Goal: Information Seeking & Learning: Learn about a topic

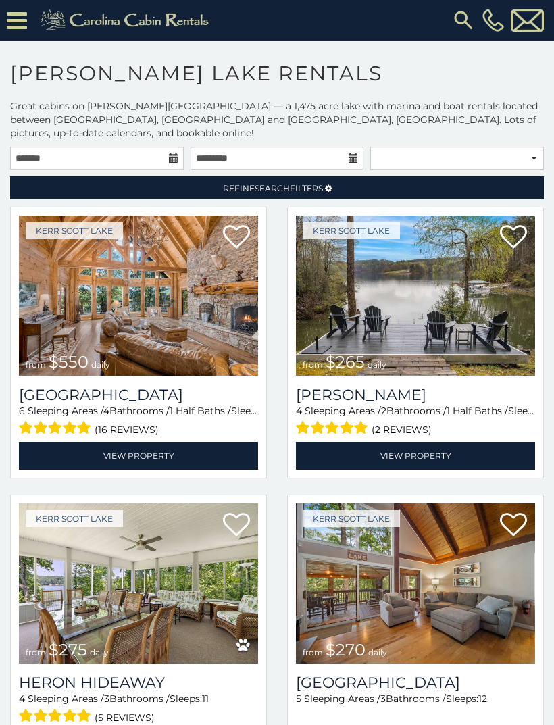
click at [88, 300] on img at bounding box center [138, 295] width 239 height 160
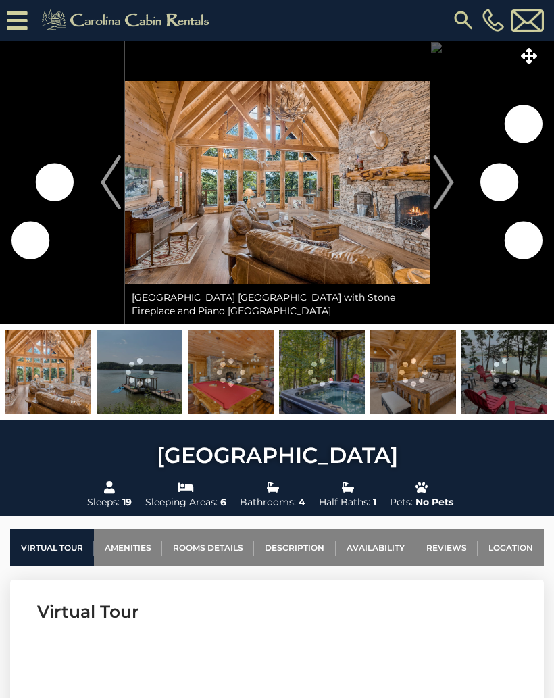
click at [444, 187] on img "Next" at bounding box center [443, 182] width 20 height 54
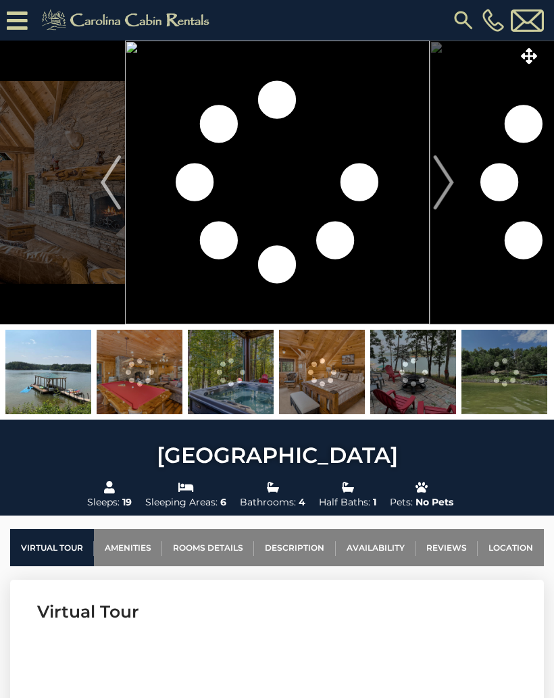
click at [445, 180] on img "Next" at bounding box center [443, 182] width 20 height 54
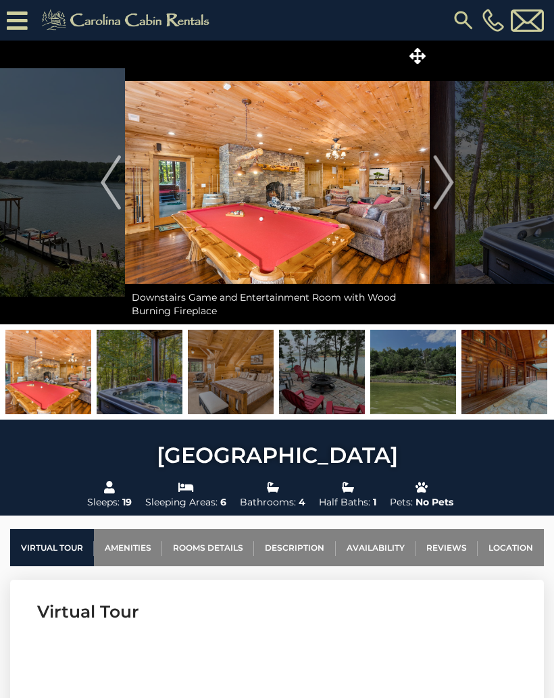
click at [132, 378] on img at bounding box center [140, 372] width 86 height 84
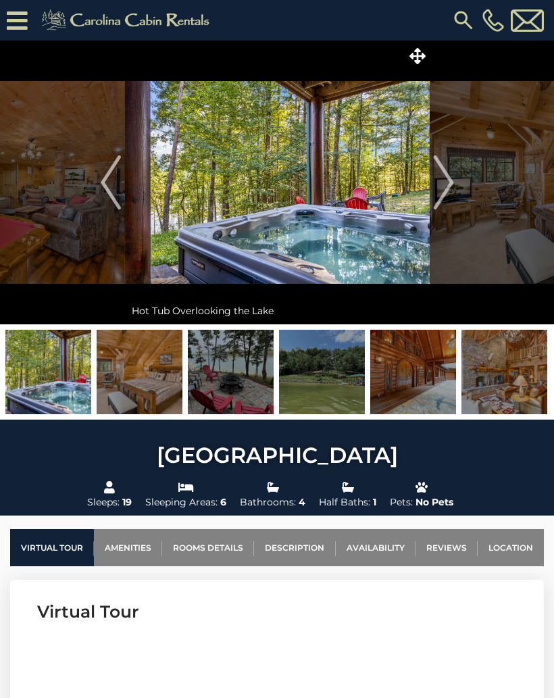
click at [446, 182] on img "Next" at bounding box center [443, 182] width 20 height 54
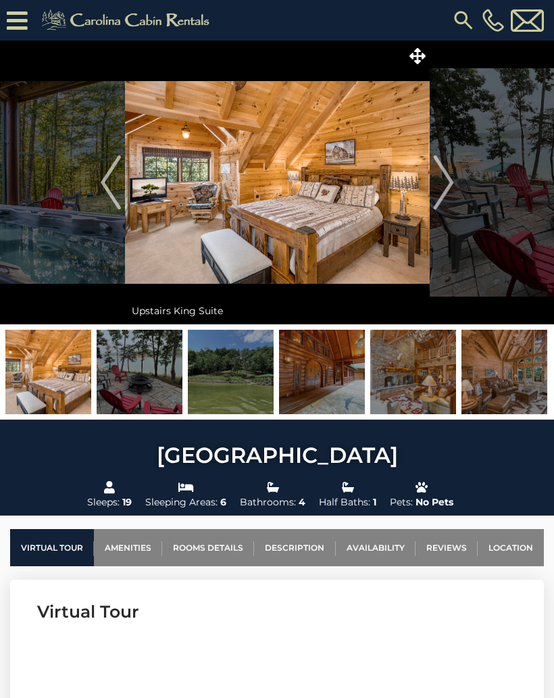
click at [448, 180] on img "Next" at bounding box center [443, 182] width 20 height 54
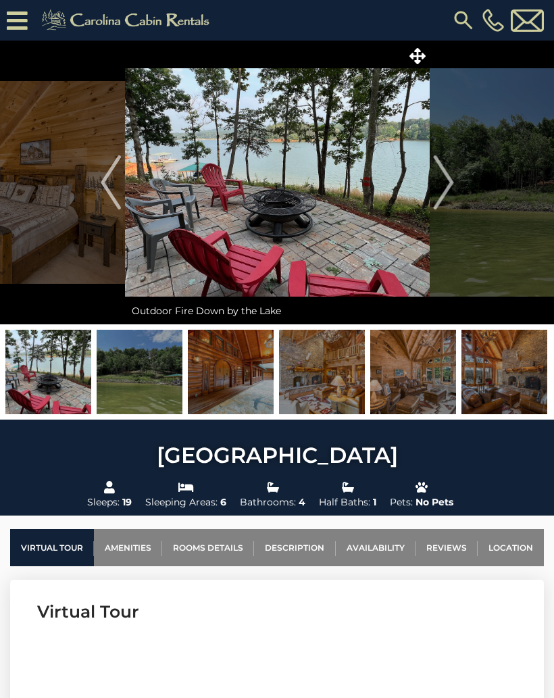
click at [449, 180] on img "Next" at bounding box center [443, 182] width 20 height 54
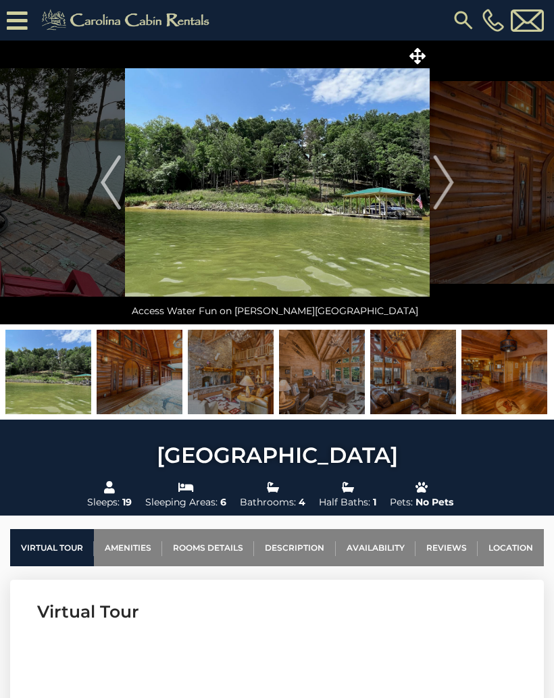
click at [448, 179] on img "Next" at bounding box center [443, 182] width 20 height 54
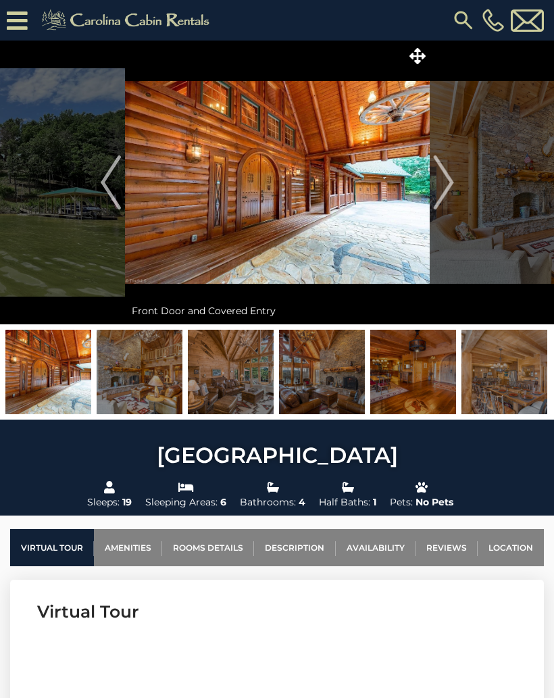
click at [446, 179] on img "Next" at bounding box center [443, 182] width 20 height 54
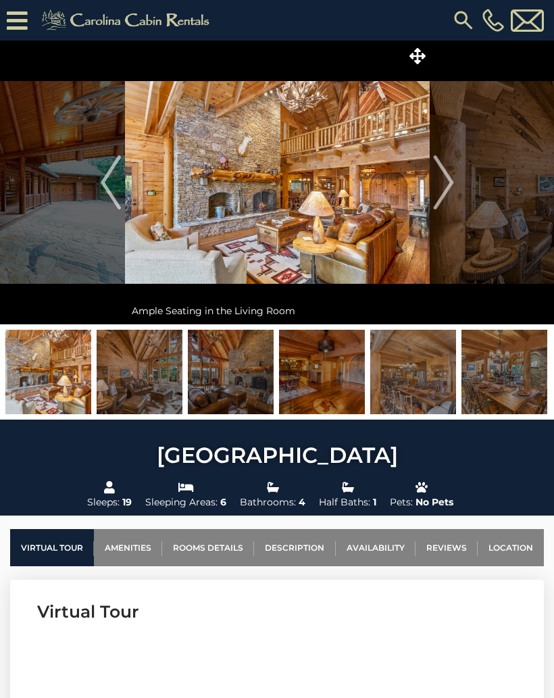
click at [446, 179] on img "Next" at bounding box center [443, 182] width 20 height 54
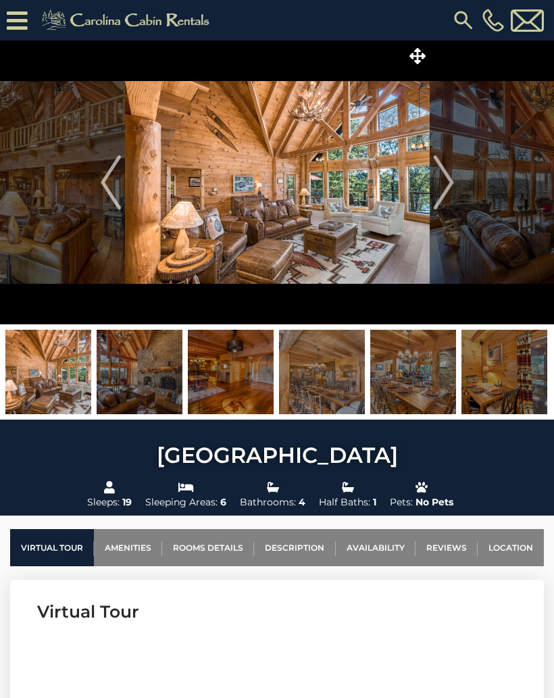
click at [447, 178] on img "Next" at bounding box center [443, 182] width 20 height 54
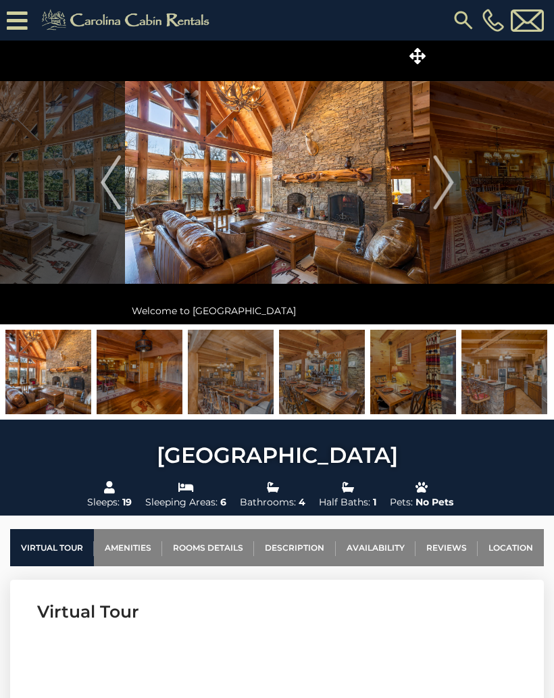
click at [446, 179] on img "Next" at bounding box center [443, 182] width 20 height 54
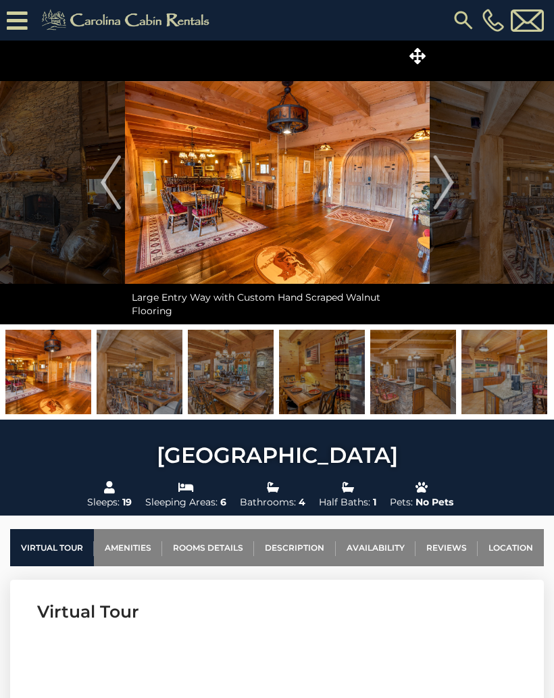
click at [448, 178] on img "Next" at bounding box center [443, 182] width 20 height 54
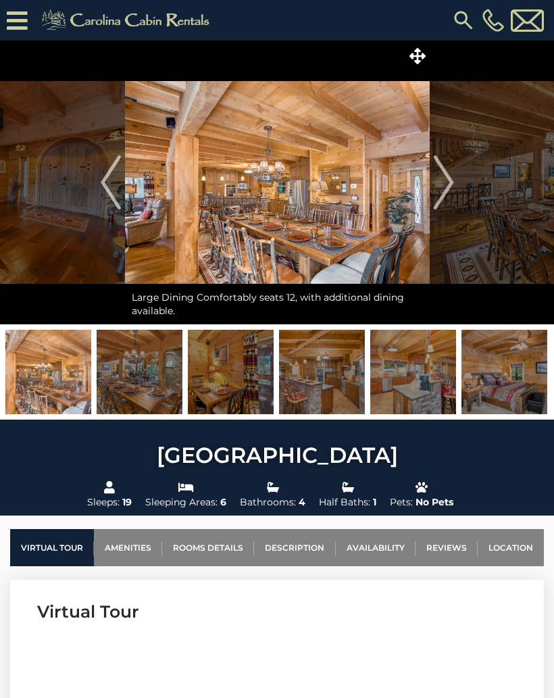
click at [448, 177] on img "Next" at bounding box center [443, 182] width 20 height 54
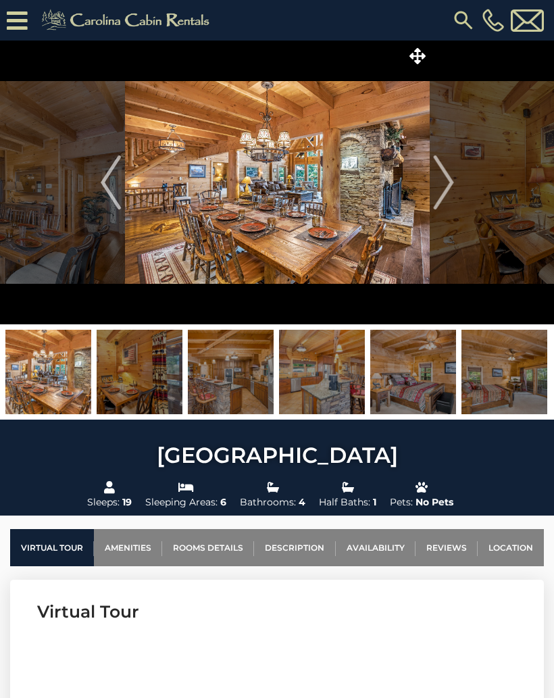
click at [446, 176] on img "Next" at bounding box center [443, 182] width 20 height 54
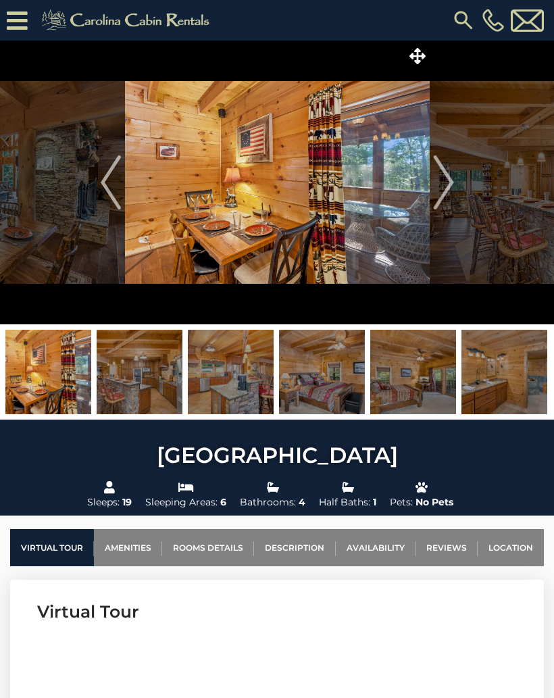
click at [446, 177] on img "Next" at bounding box center [443, 182] width 20 height 54
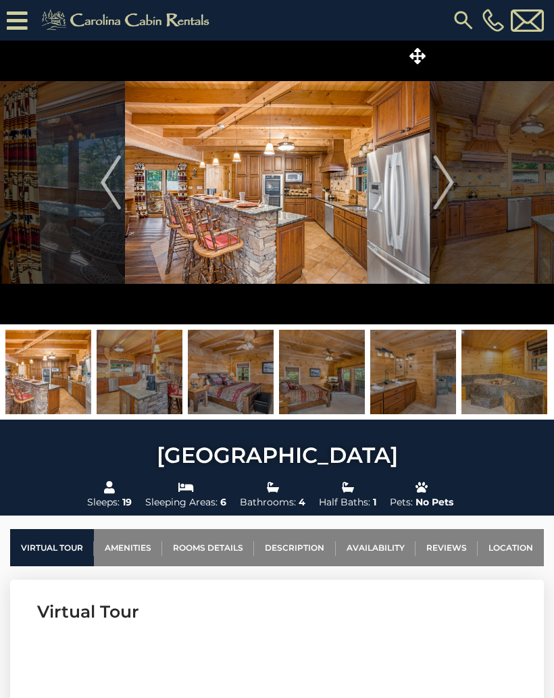
click at [448, 177] on img "Next" at bounding box center [443, 182] width 20 height 54
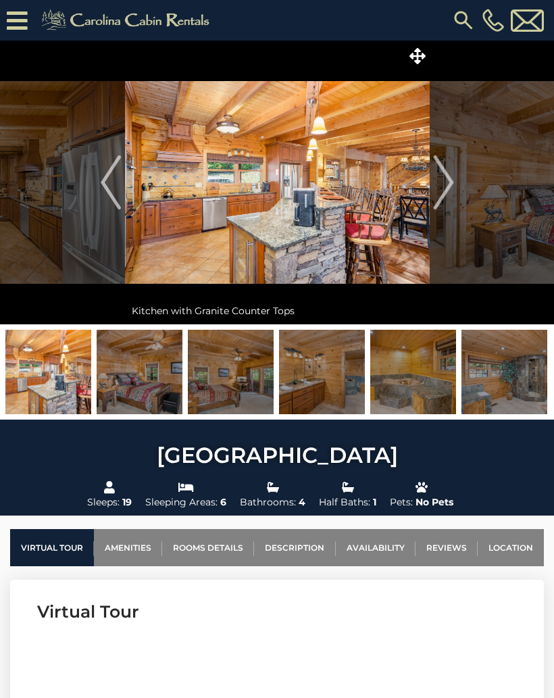
click at [446, 177] on img "Next" at bounding box center [443, 182] width 20 height 54
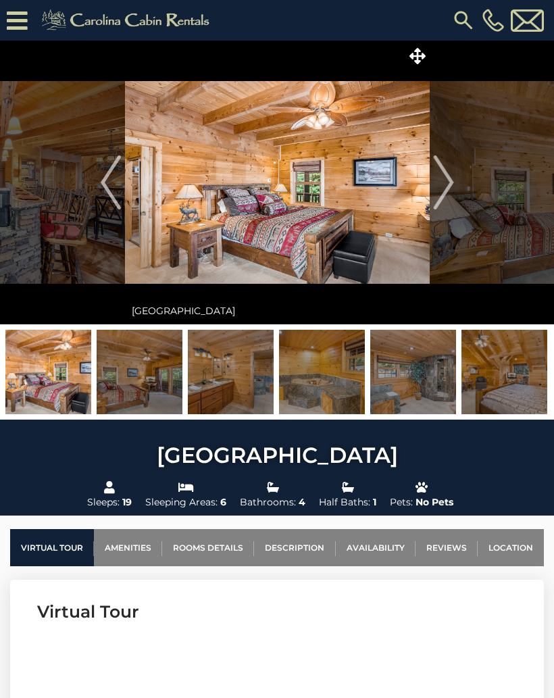
click at [448, 179] on img "Next" at bounding box center [443, 182] width 20 height 54
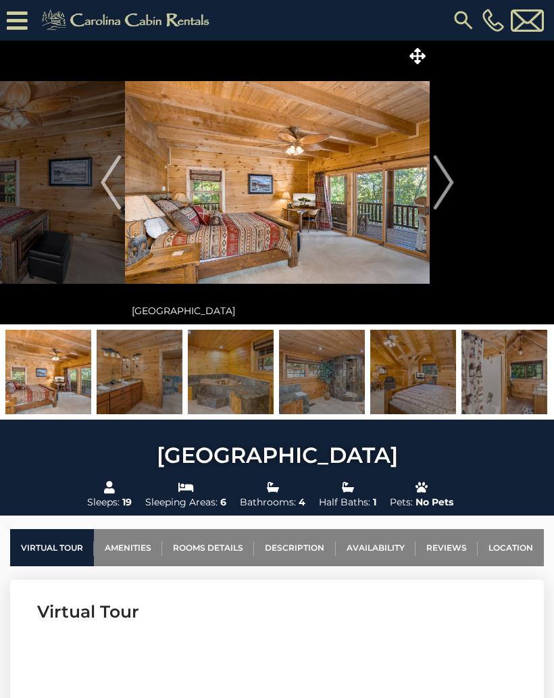
click at [450, 178] on img "Next" at bounding box center [443, 182] width 20 height 54
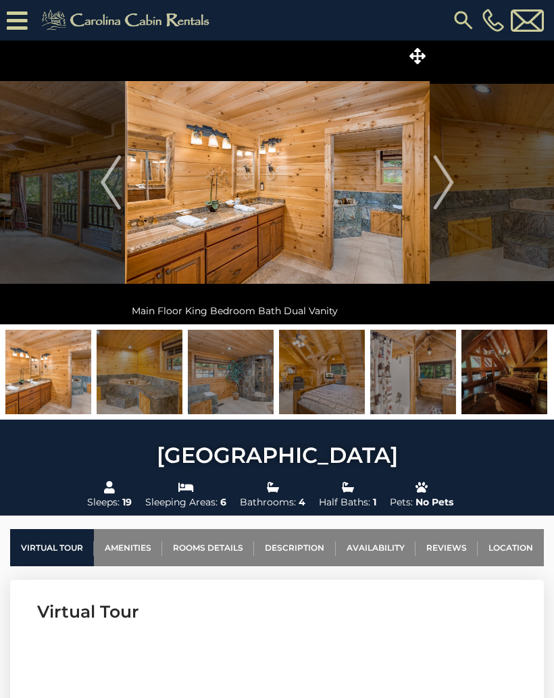
click at [446, 180] on img "Next" at bounding box center [443, 182] width 20 height 54
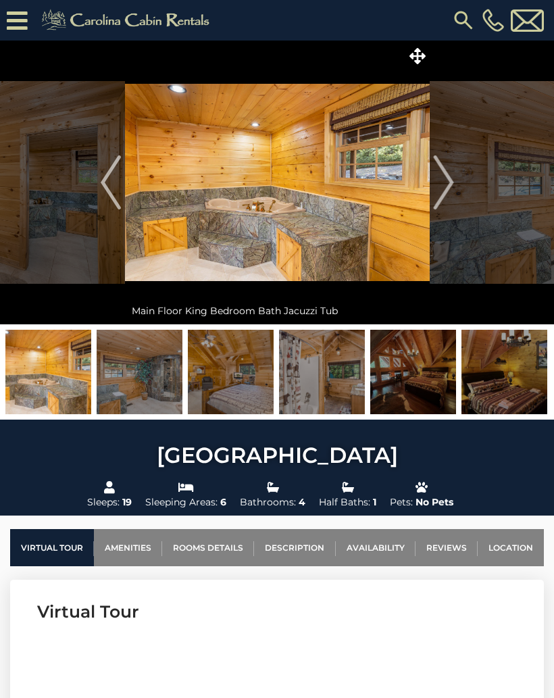
click at [446, 179] on img "Next" at bounding box center [443, 182] width 20 height 54
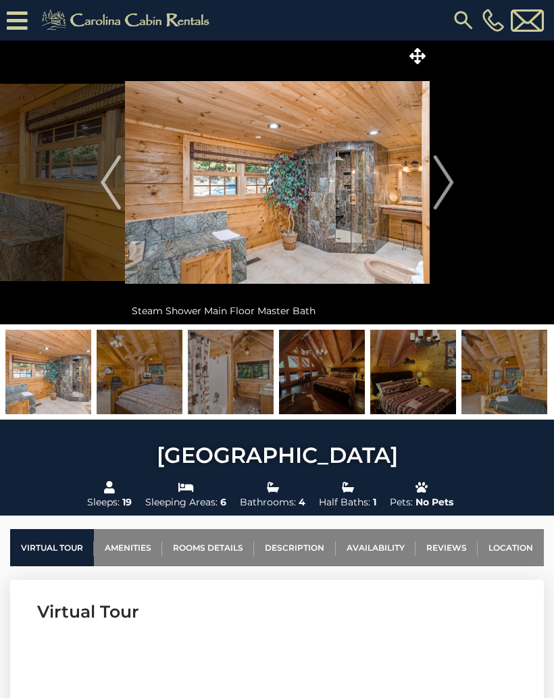
click at [447, 178] on img "Next" at bounding box center [443, 182] width 20 height 54
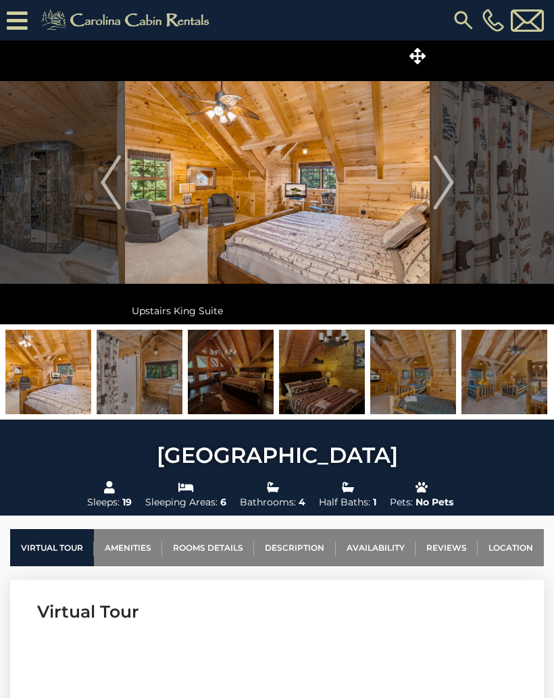
click at [446, 178] on img "Next" at bounding box center [443, 182] width 20 height 54
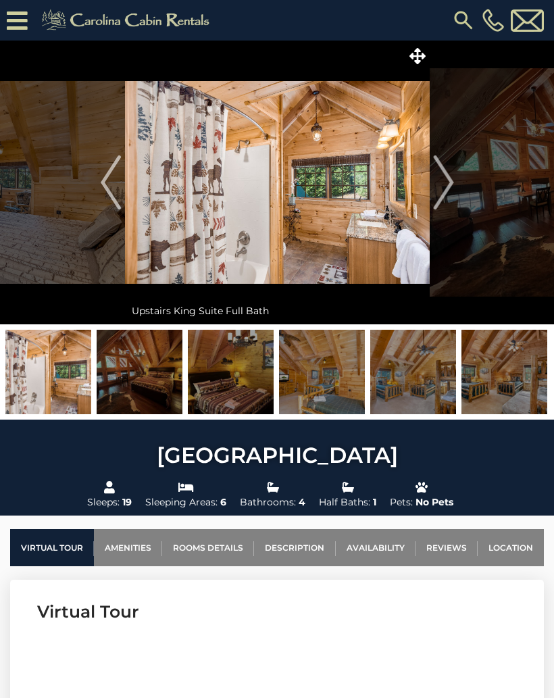
click at [441, 197] on img "Next" at bounding box center [443, 182] width 20 height 54
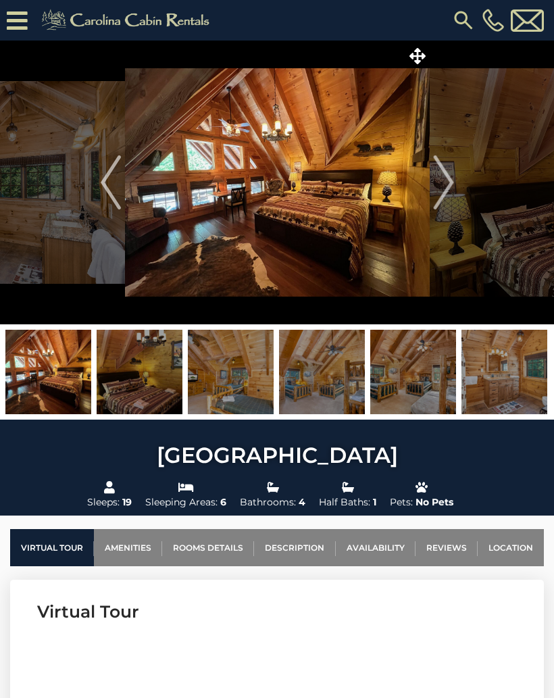
click at [456, 160] on button "Next" at bounding box center [443, 183] width 28 height 284
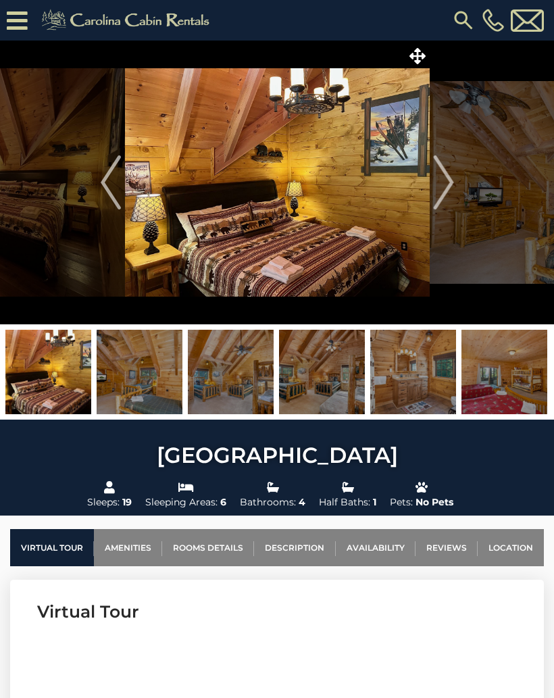
click at [445, 190] on img "Next" at bounding box center [443, 182] width 20 height 54
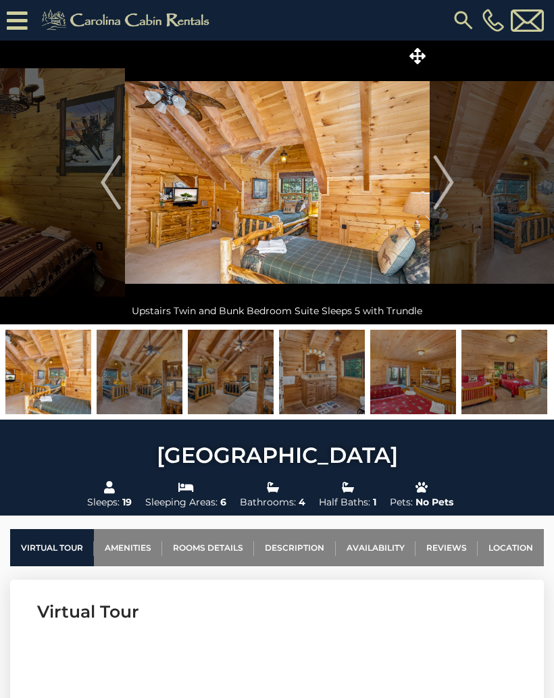
click at [450, 185] on img "Next" at bounding box center [443, 182] width 20 height 54
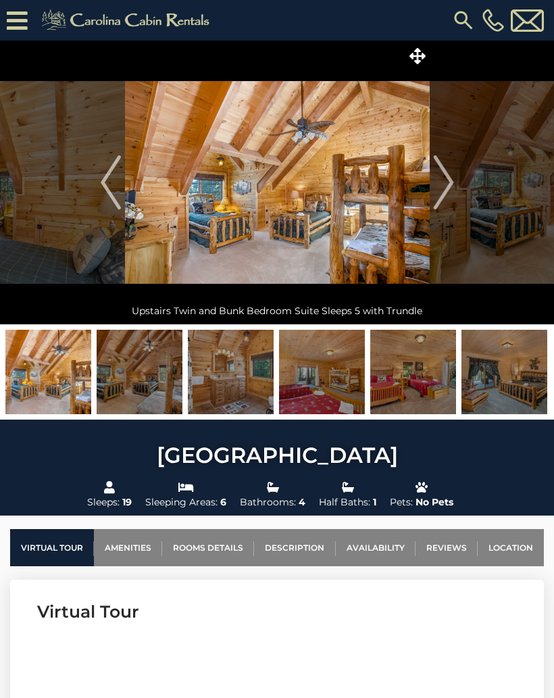
click at [451, 185] on img "Next" at bounding box center [443, 182] width 20 height 54
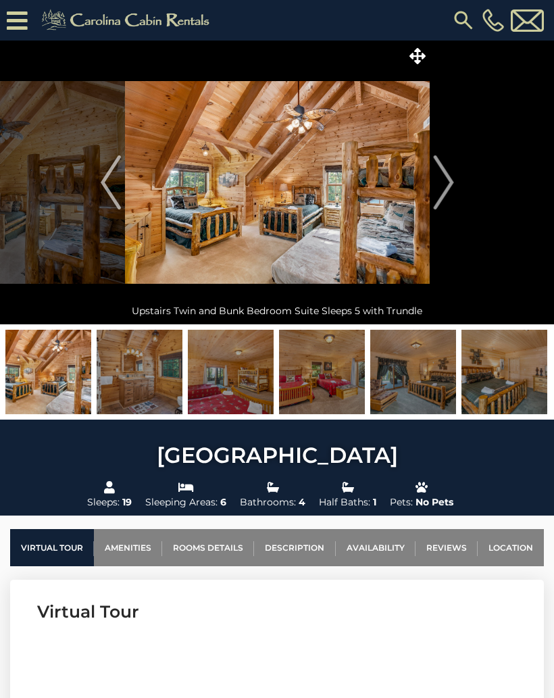
click at [448, 192] on img "Next" at bounding box center [443, 182] width 20 height 54
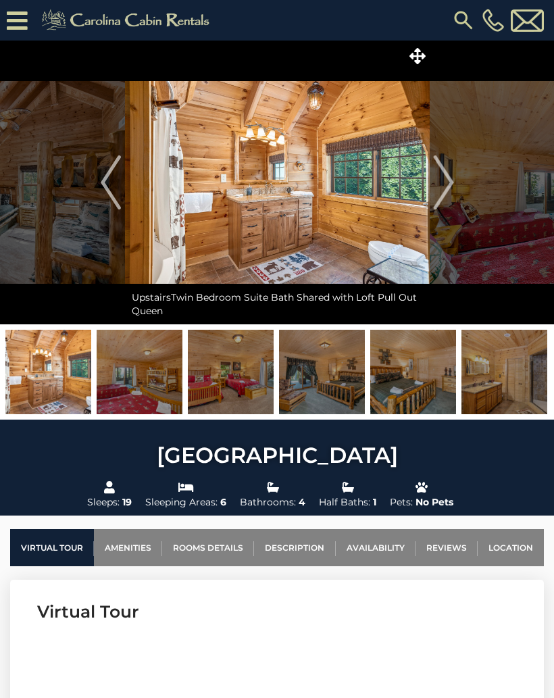
click at [440, 183] on img "Next" at bounding box center [443, 182] width 20 height 54
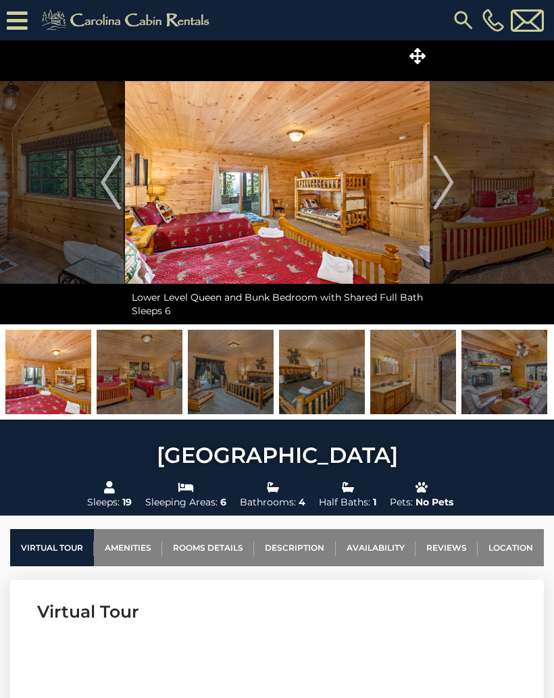
click at [448, 182] on img "Next" at bounding box center [443, 182] width 20 height 54
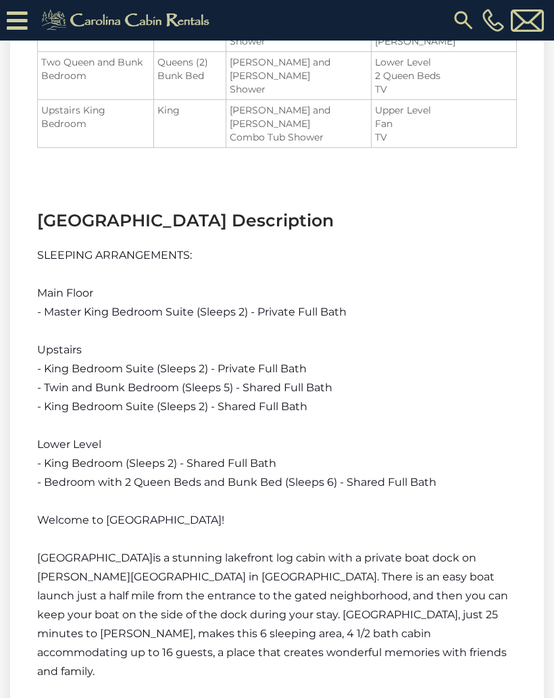
scroll to position [1981, 0]
